Goal: Task Accomplishment & Management: Use online tool/utility

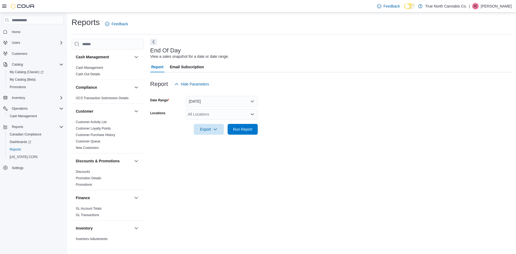
click at [211, 118] on div "All Locations" at bounding box center [222, 114] width 72 height 11
type input "***"
click at [214, 122] on span "St. Catharines" at bounding box center [209, 123] width 24 height 5
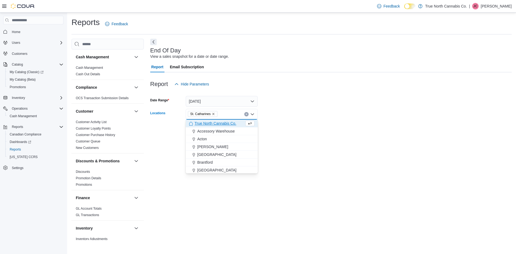
drag, startPoint x: 291, startPoint y: 140, endPoint x: 270, endPoint y: 142, distance: 21.0
click at [291, 140] on div at bounding box center [330, 138] width 361 height 6
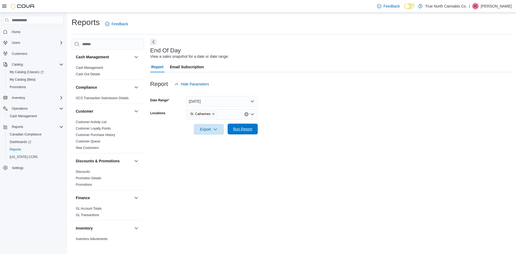
click at [245, 131] on span "Run Report" at bounding box center [242, 128] width 19 height 5
